Goal: Task Accomplishment & Management: Use online tool/utility

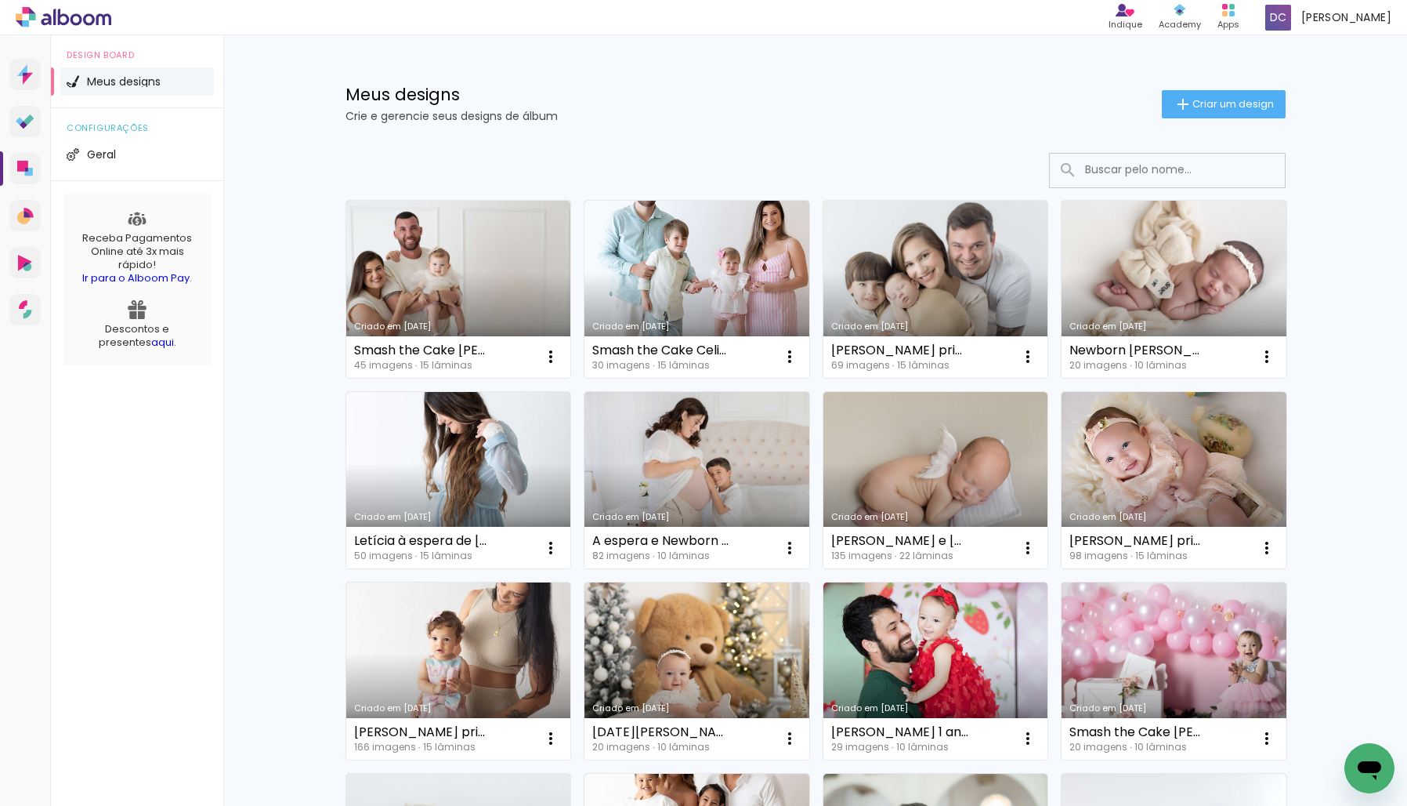
click at [889, 284] on link "Criado em [DATE]" at bounding box center [936, 289] width 225 height 177
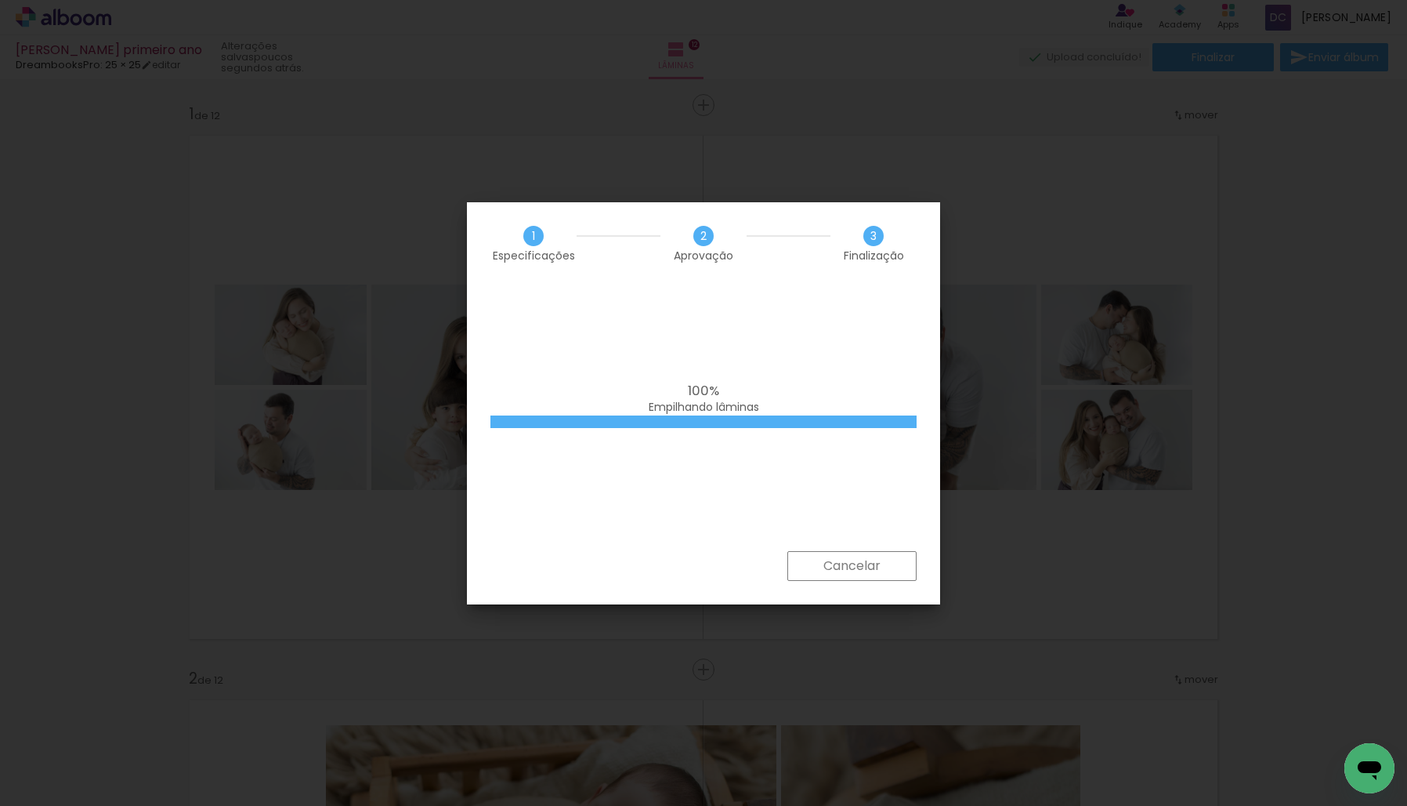
scroll to position [239, 0]
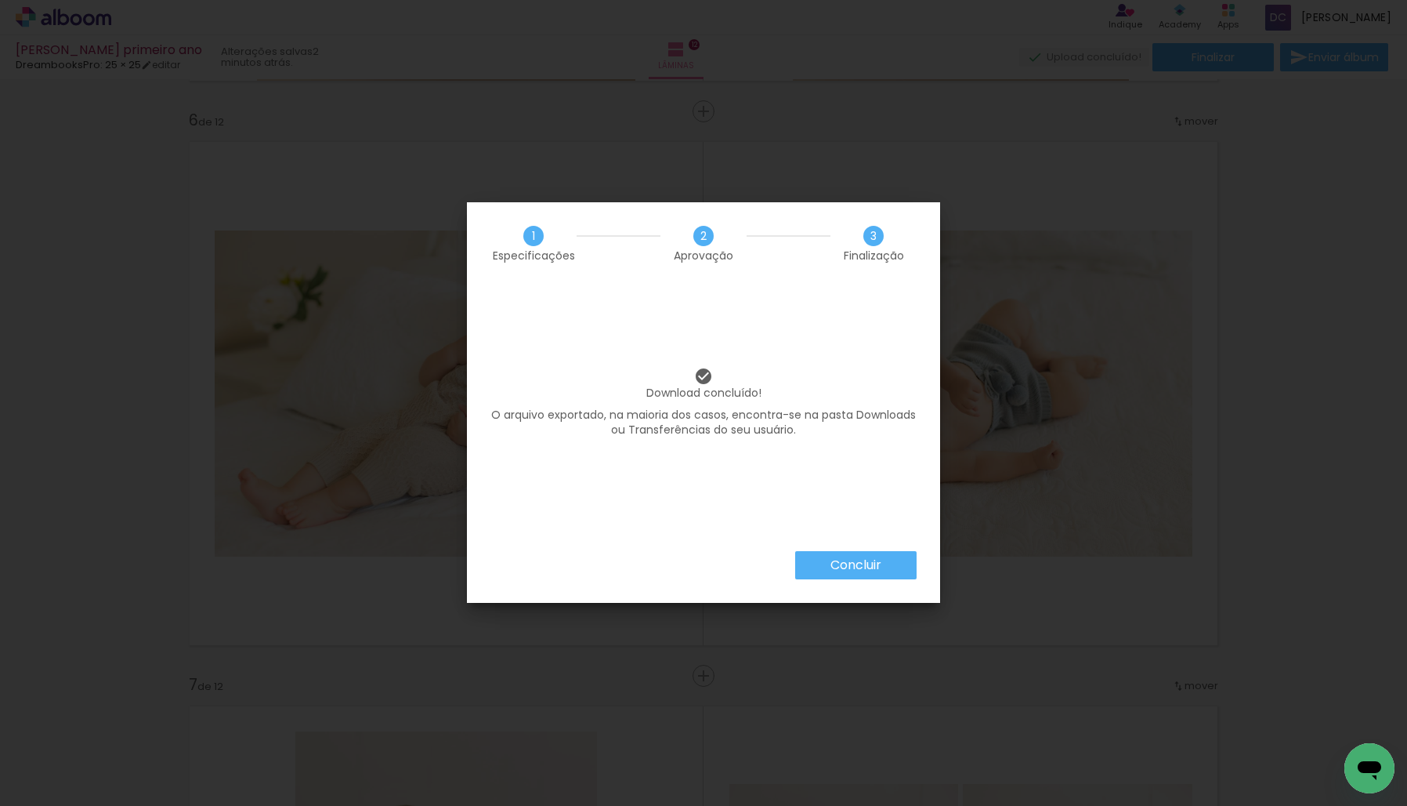
click at [0, 0] on slot "Concluir" at bounding box center [0, 0] width 0 height 0
